Goal: Information Seeking & Learning: Learn about a topic

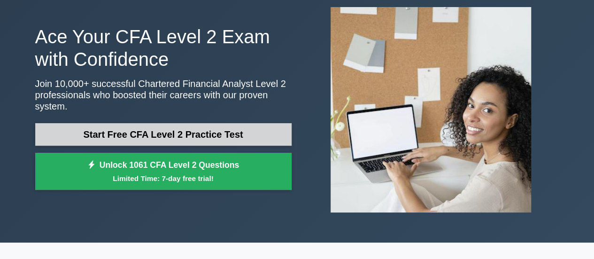
scroll to position [54, 0]
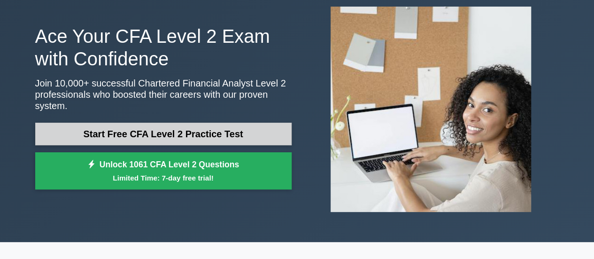
click at [150, 128] on link "Start Free CFA Level 2 Practice Test" at bounding box center [163, 134] width 256 height 23
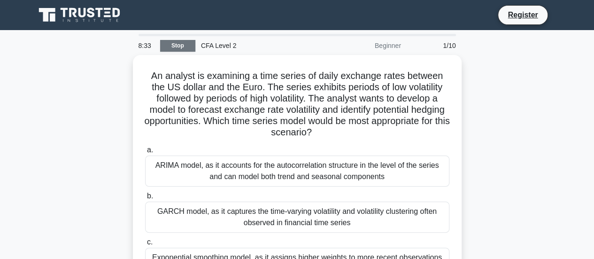
click at [176, 46] on link "Stop" at bounding box center [177, 46] width 35 height 12
